Goal: Find contact information: Find contact information

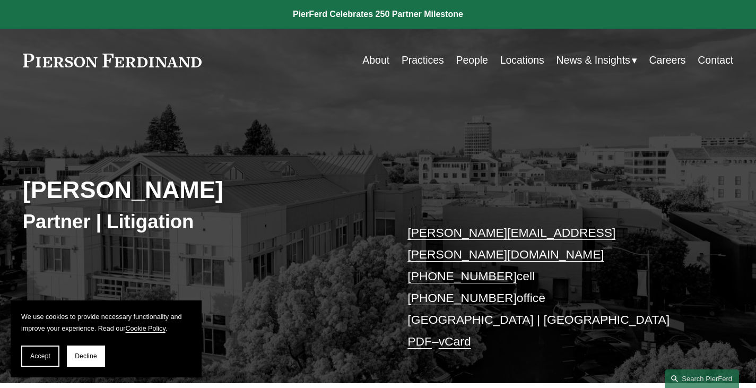
drag, startPoint x: 501, startPoint y: 254, endPoint x: 403, endPoint y: 252, distance: 97.7
click at [403, 252] on div "[PERSON_NAME] Partner | Litigation [PERSON_NAME][EMAIL_ADDRESS][PERSON_NAME][DO…" at bounding box center [378, 249] width 756 height 269
copy link "[PHONE_NUMBER]"
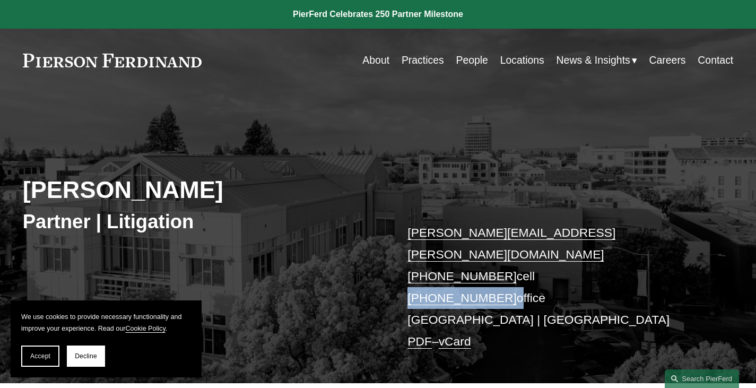
drag, startPoint x: 501, startPoint y: 281, endPoint x: 403, endPoint y: 277, distance: 97.7
click at [403, 277] on div "Drew Lanphere Partner | Litigation andrew.lanphere@pierferd.com +1.415.290.2183…" at bounding box center [378, 249] width 756 height 269
copy p "+1.415.840.8926"
click at [525, 62] on link "Locations" at bounding box center [522, 60] width 44 height 21
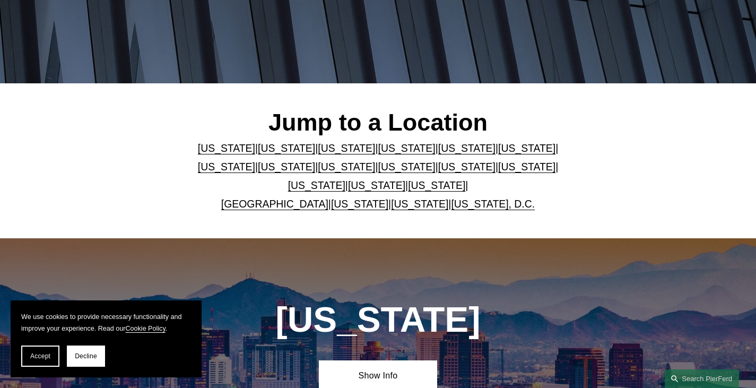
scroll to position [212, 0]
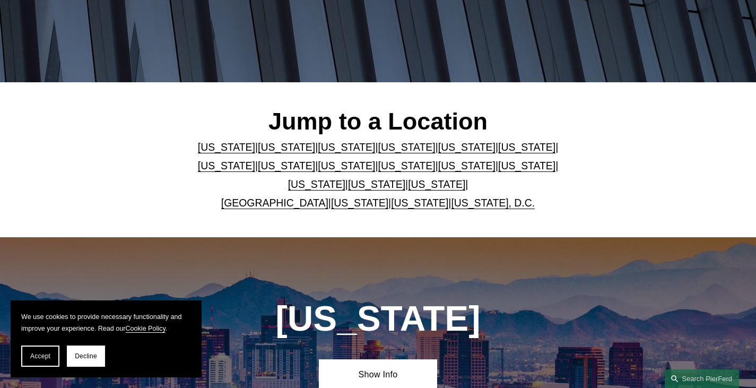
click at [259, 148] on link "[US_STATE]" at bounding box center [286, 147] width 57 height 12
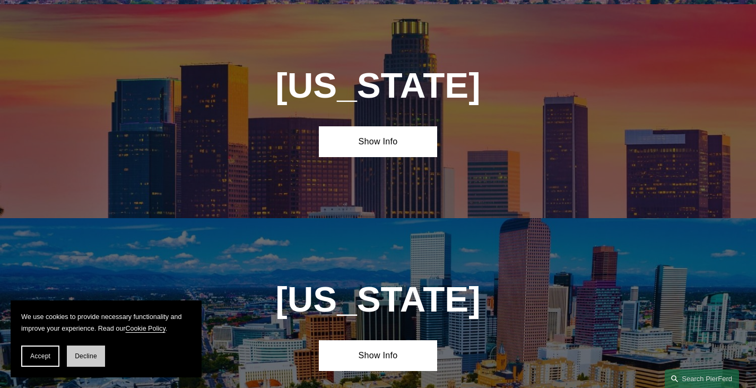
scroll to position [669, 0]
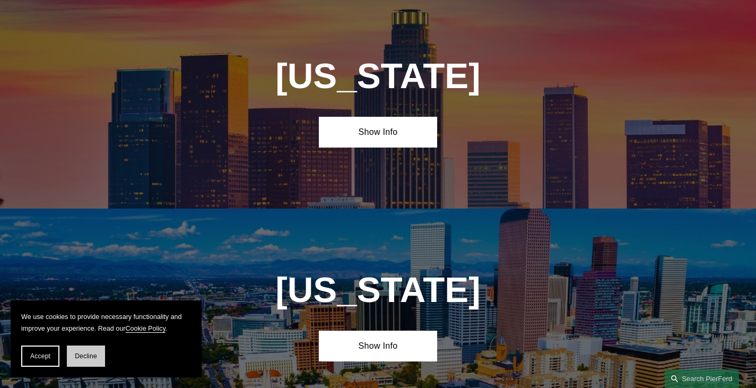
click at [79, 358] on span "Decline" at bounding box center [86, 355] width 22 height 7
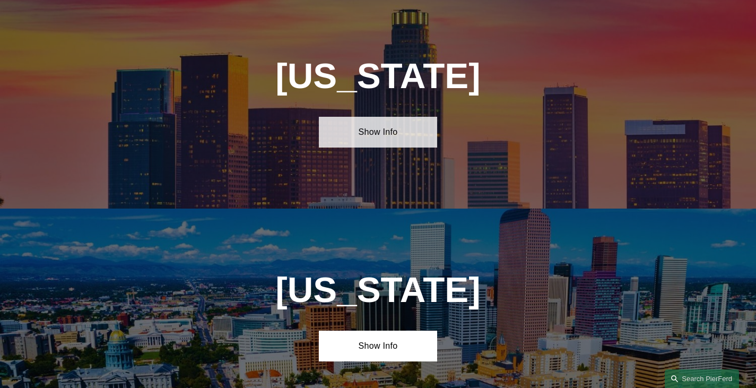
click at [386, 143] on link "Show Info" at bounding box center [378, 132] width 118 height 31
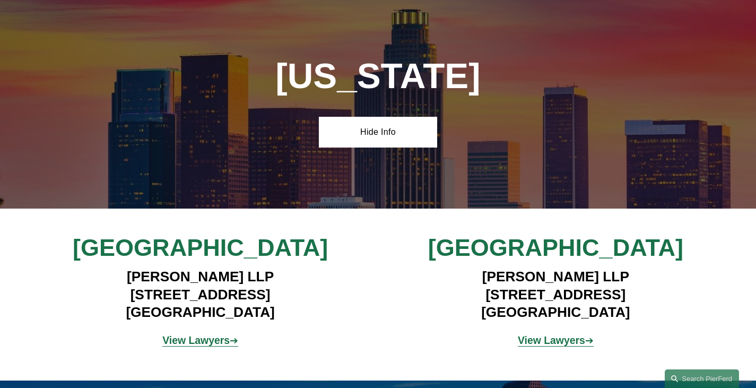
drag, startPoint x: 284, startPoint y: 276, endPoint x: 106, endPoint y: 283, distance: 178.4
click at [106, 283] on h4 "[PERSON_NAME] LLP [STREET_ADDRESS]" at bounding box center [201, 294] width 296 height 53
copy h4 "[PERSON_NAME] LLP"
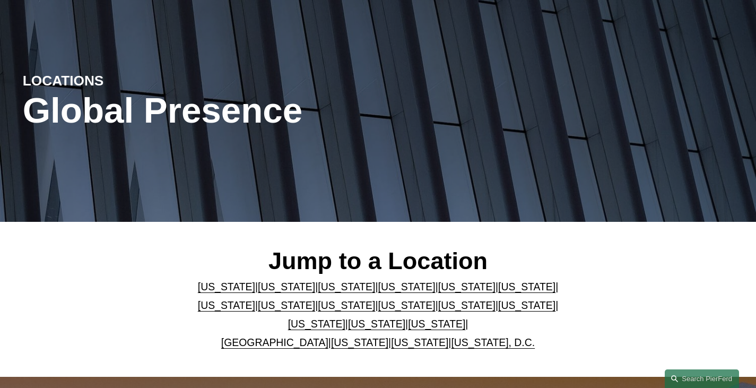
scroll to position [0, 0]
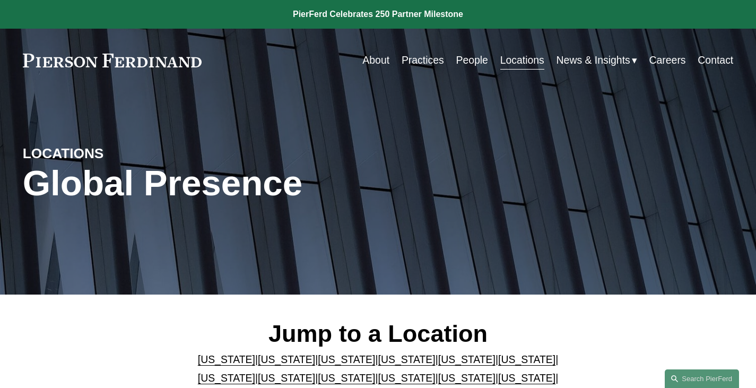
drag, startPoint x: 174, startPoint y: 67, endPoint x: 176, endPoint y: 61, distance: 6.7
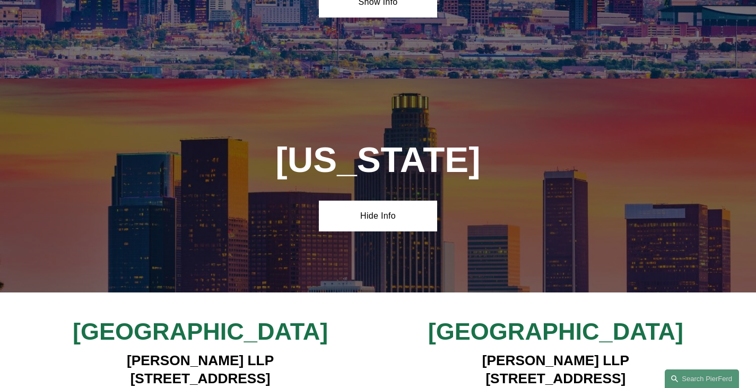
scroll to position [743, 0]
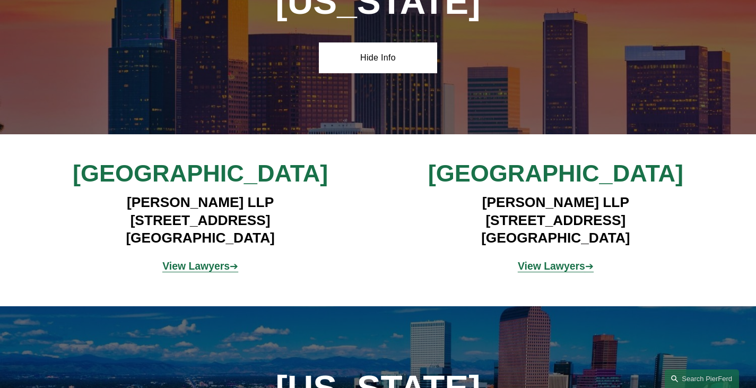
click at [306, 147] on div "[GEOGRAPHIC_DATA] [PERSON_NAME] LLP [STREET_ADDRESS] View Lawyers ➔ [GEOGRAPHIC…" at bounding box center [378, 220] width 756 height 172
